Goal: Navigation & Orientation: Find specific page/section

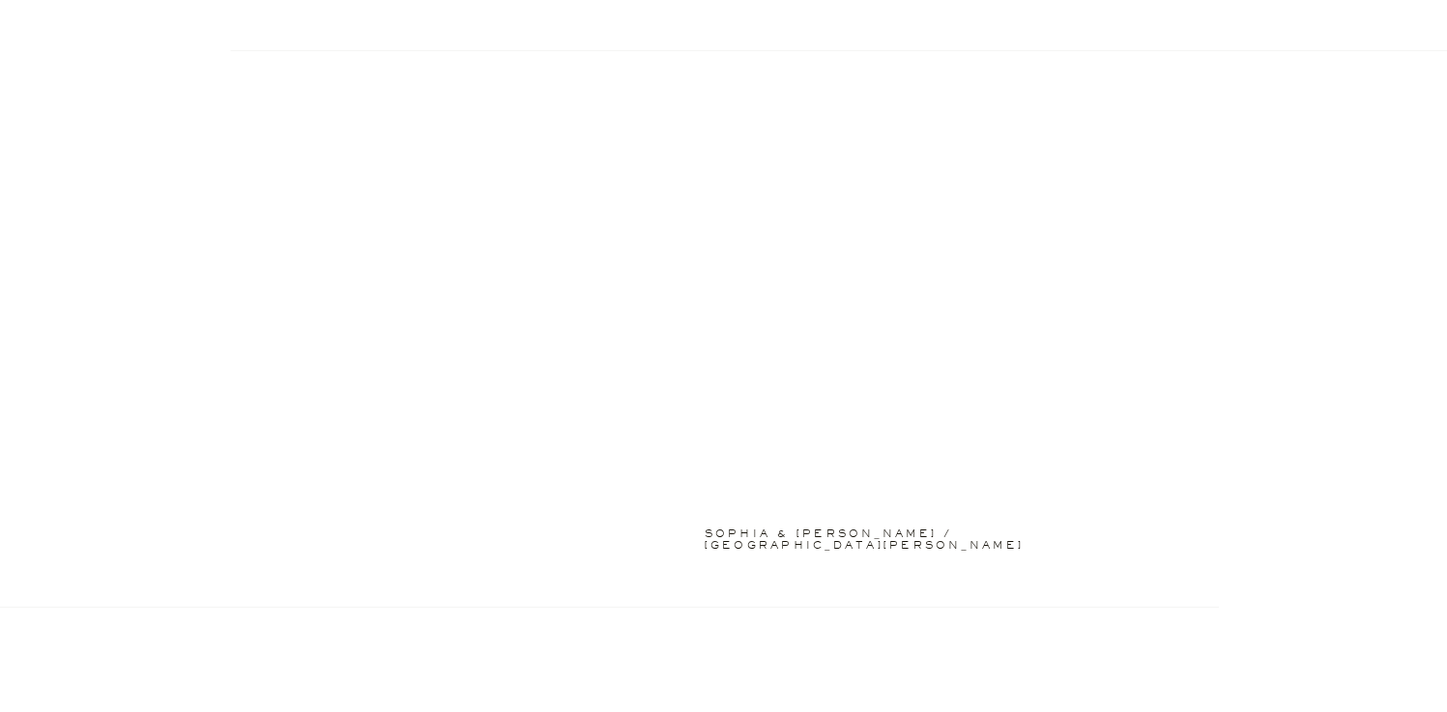
scroll to position [3381, 0]
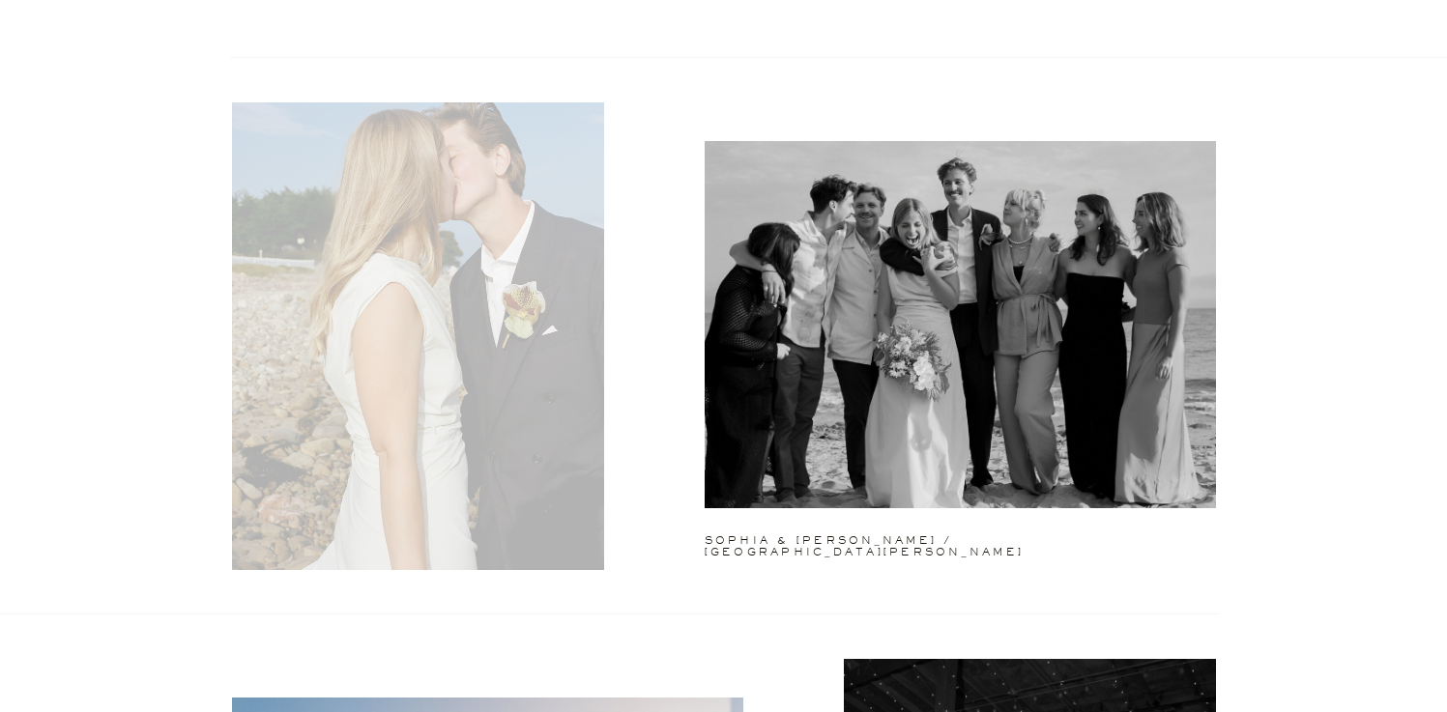
click at [473, 305] on div at bounding box center [418, 336] width 372 height 468
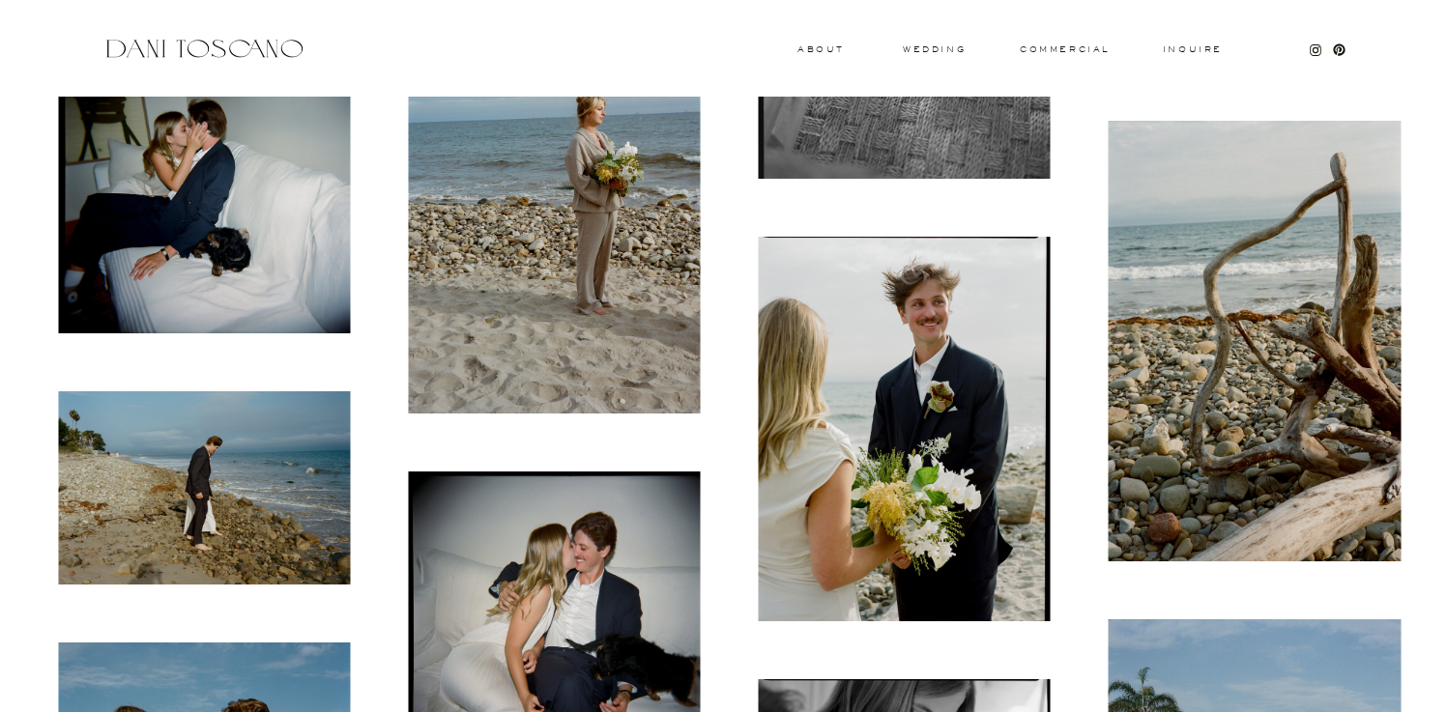
scroll to position [13839, 0]
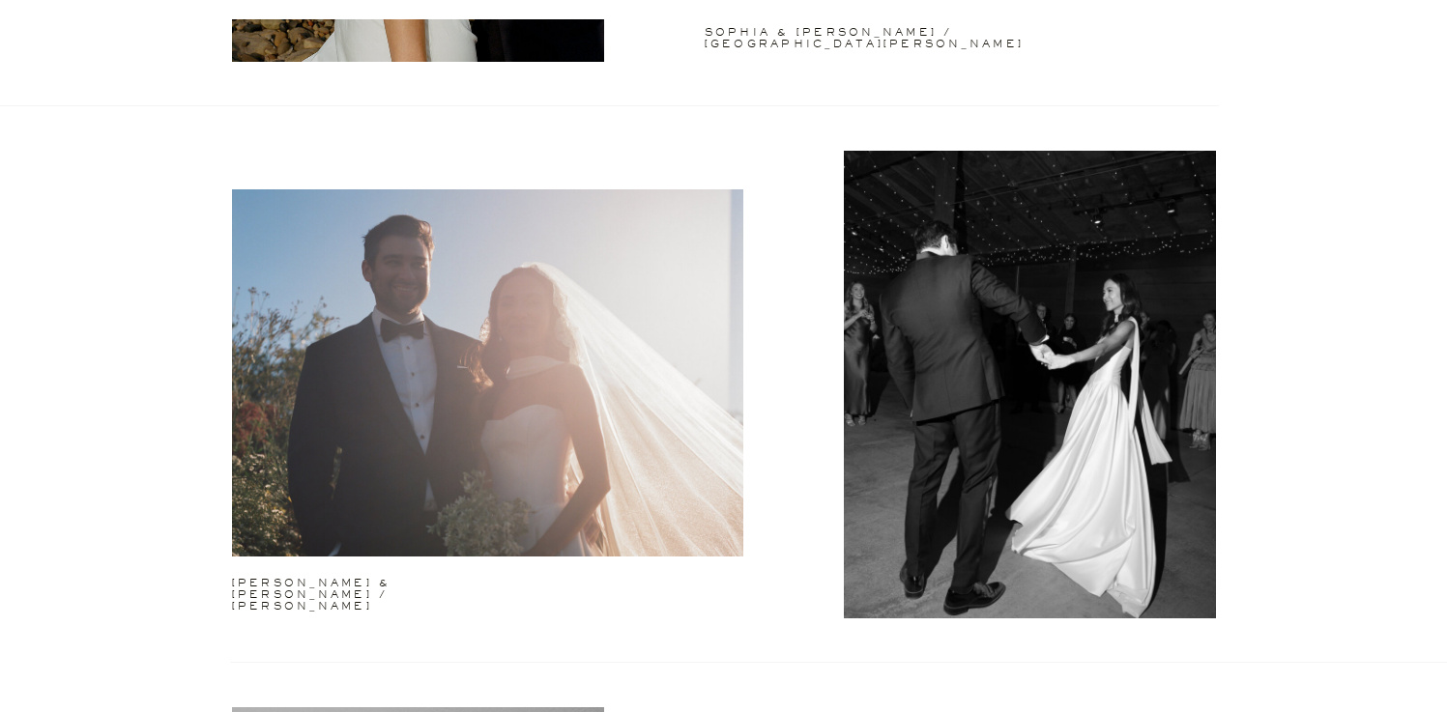
scroll to position [3881, 0]
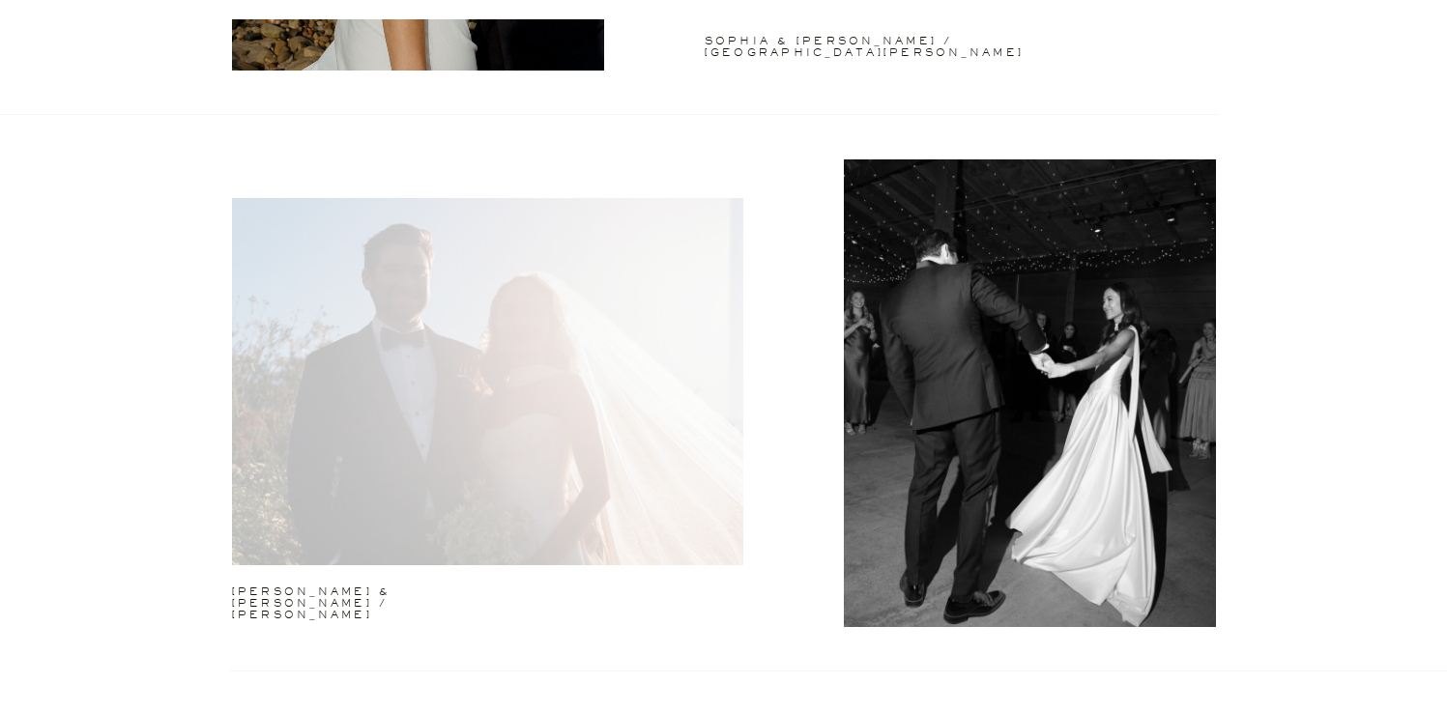
click at [681, 315] on div at bounding box center [487, 381] width 511 height 367
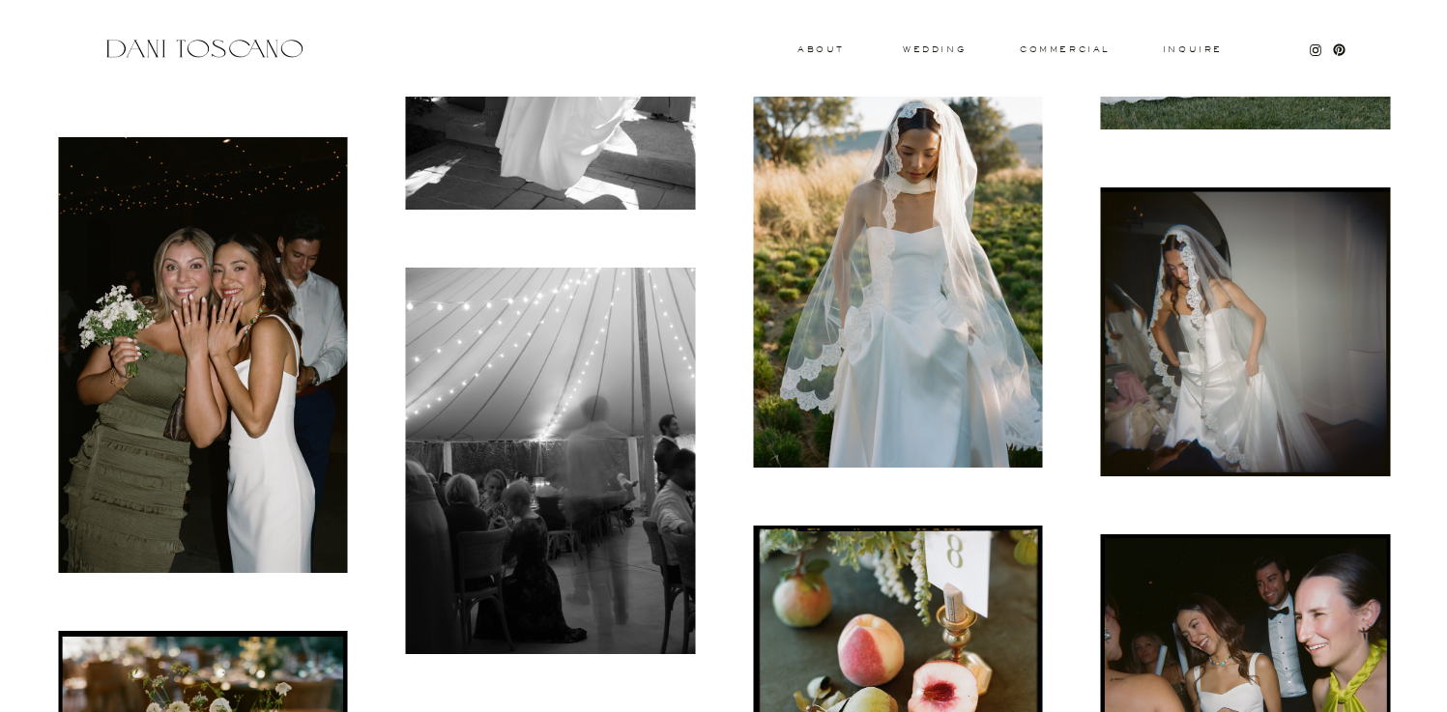
scroll to position [14479, 0]
